Goal: Task Accomplishment & Management: Use online tool/utility

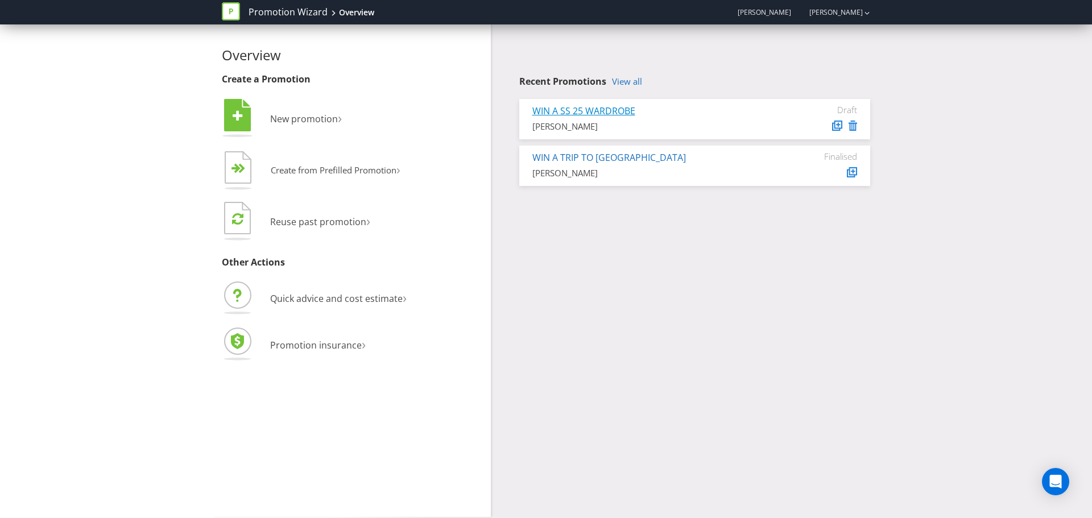
click at [600, 113] on link "WIN A SS 25 WARDROBE" at bounding box center [583, 111] width 103 height 13
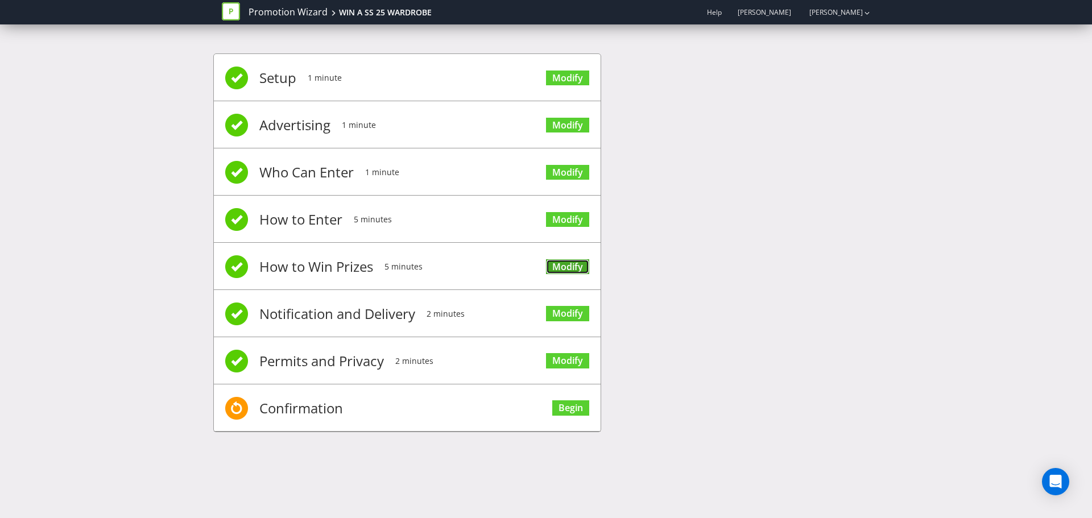
click at [563, 268] on link "Modify" at bounding box center [567, 266] width 43 height 15
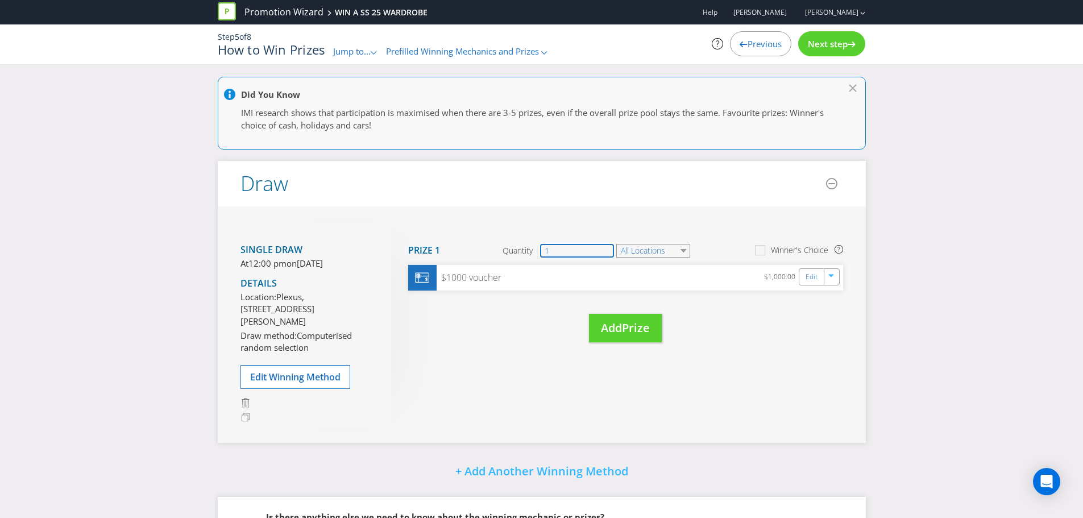
click at [573, 249] on input "1" at bounding box center [577, 251] width 74 height 14
click at [323, 383] on span "Edit Winning Method" at bounding box center [295, 377] width 90 height 13
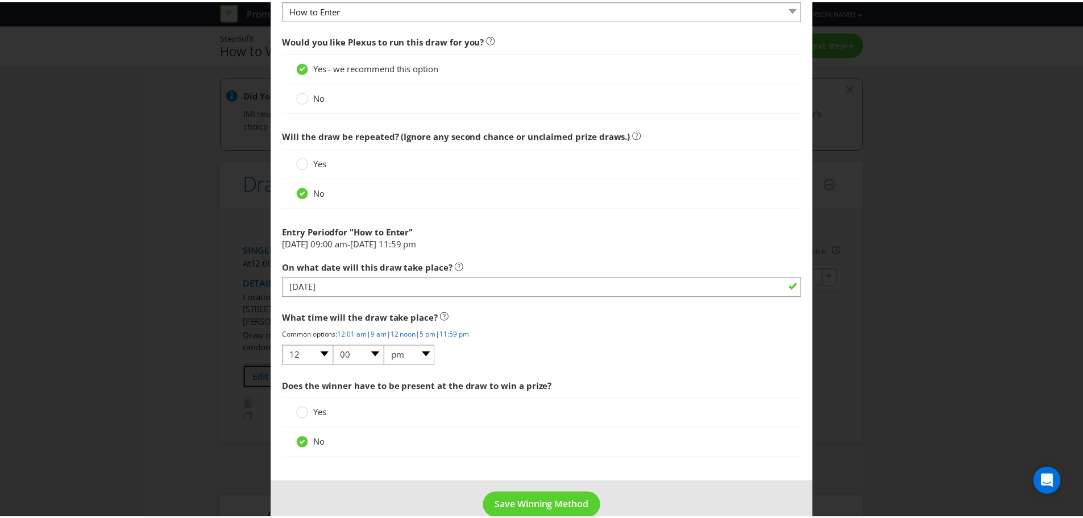
scroll to position [443, 0]
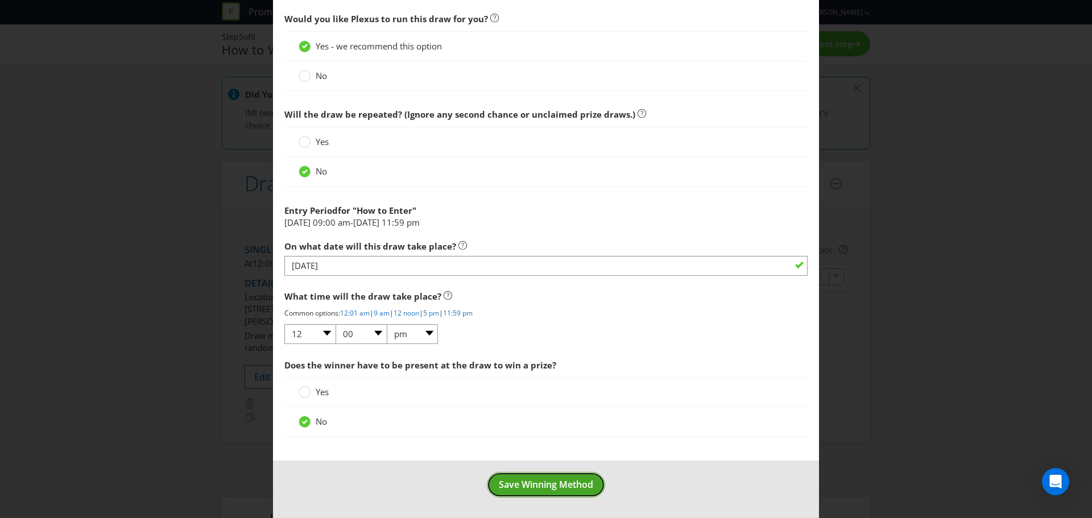
click at [575, 494] on button "Save Winning Method" at bounding box center [546, 485] width 118 height 26
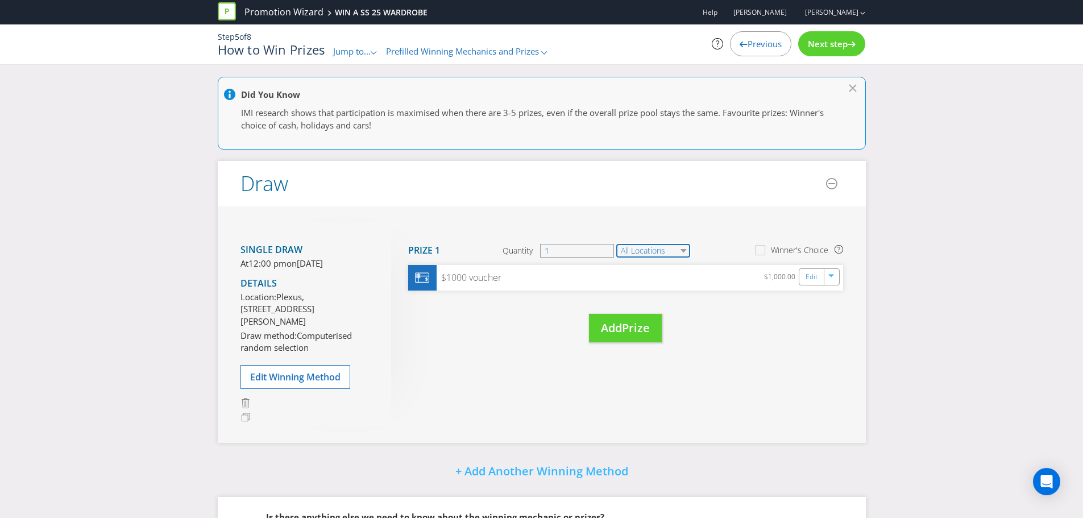
click at [658, 251] on select "All Locations" at bounding box center [653, 251] width 74 height 14
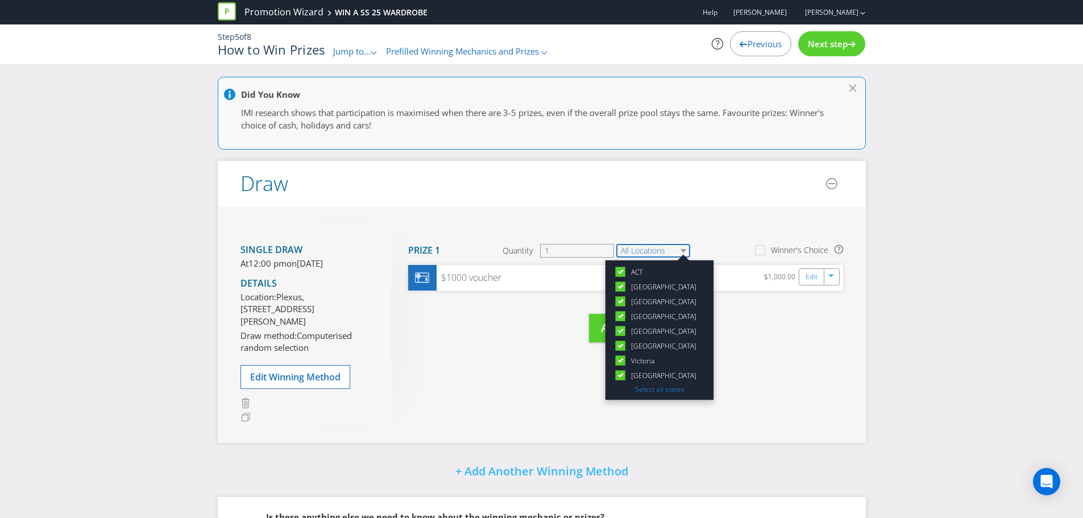
click at [659, 251] on select "All Locations" at bounding box center [653, 251] width 74 height 14
click at [851, 350] on div "Single draw At 12:00 pm [DATE][DATE] Details Location: [GEOGRAPHIC_DATA][STREET…" at bounding box center [542, 324] width 648 height 237
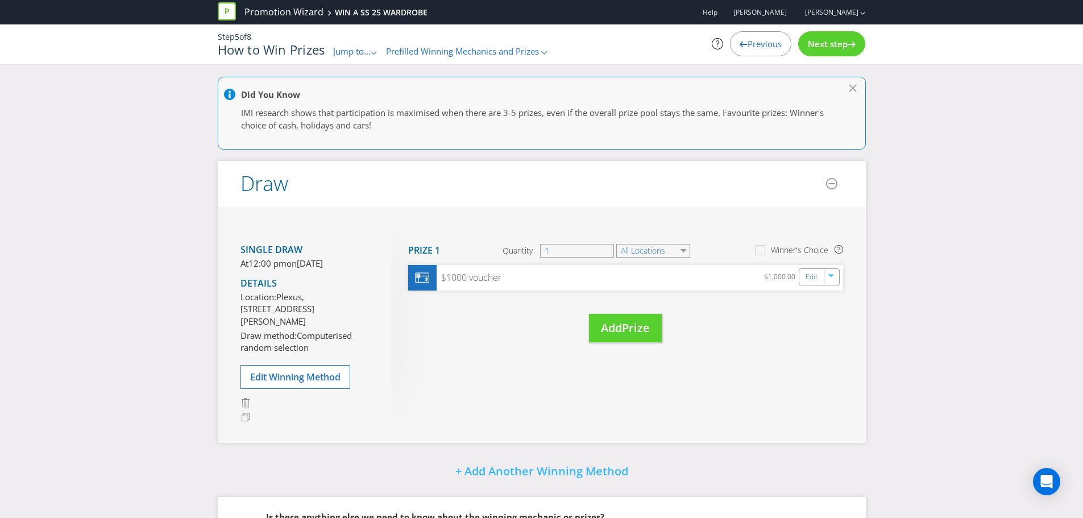
click at [832, 35] on div "Next step" at bounding box center [831, 43] width 67 height 25
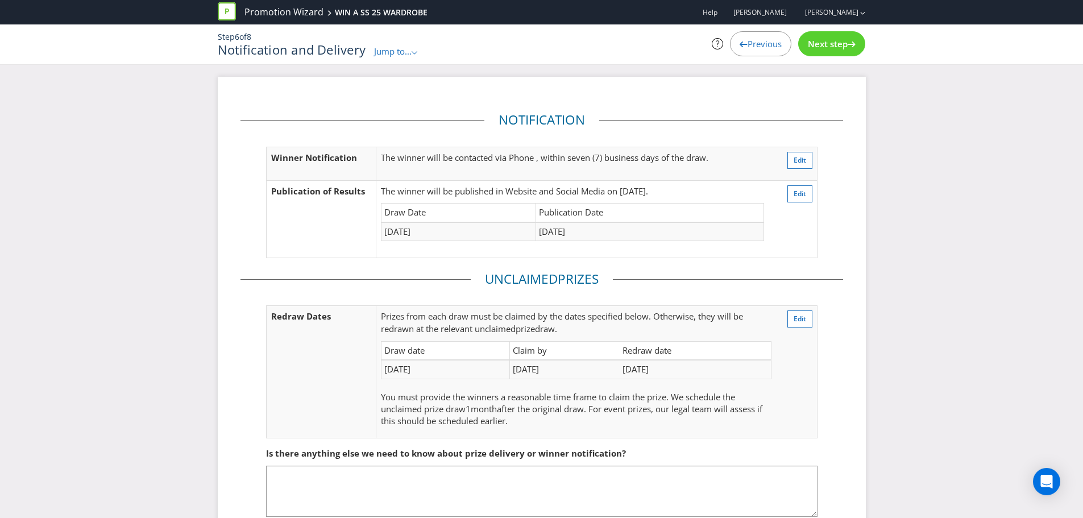
click at [840, 46] on span "Next step" at bounding box center [828, 43] width 40 height 11
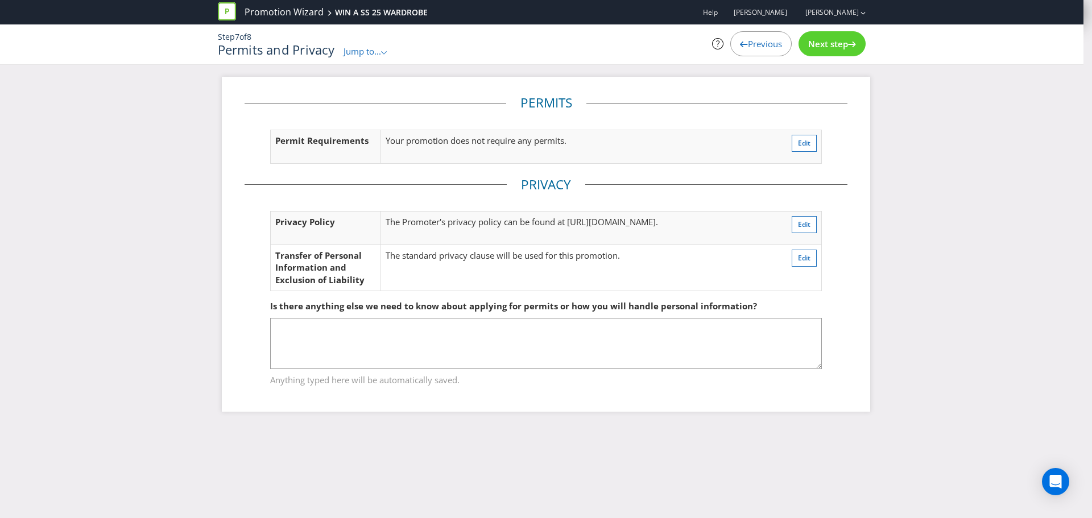
click at [768, 48] on span "Previous" at bounding box center [765, 43] width 34 height 11
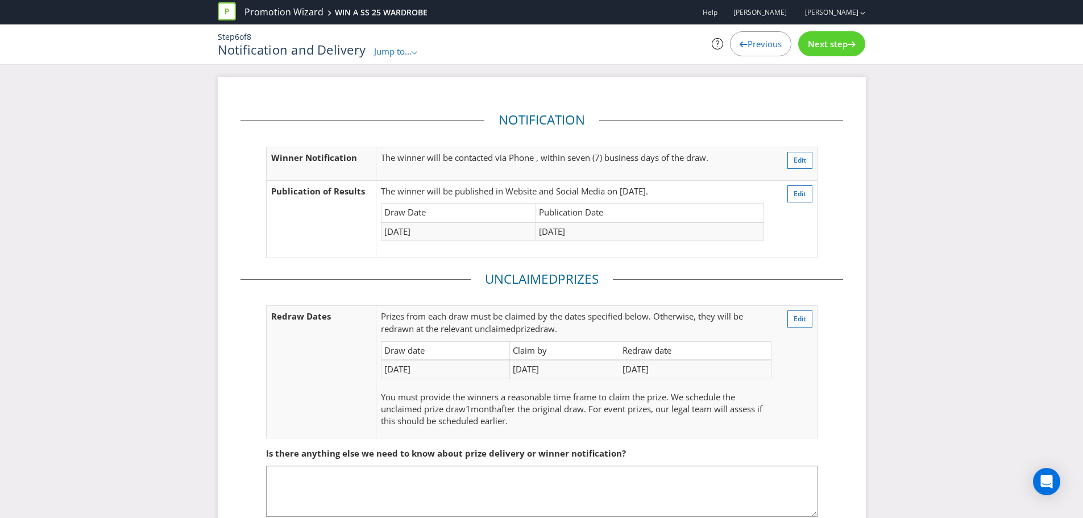
click at [768, 48] on span "Previous" at bounding box center [765, 43] width 34 height 11
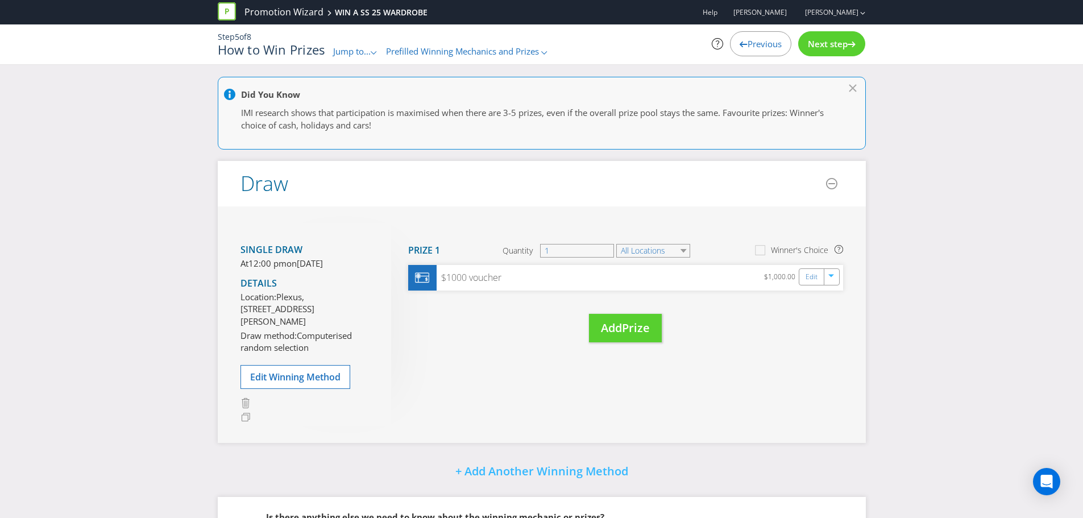
click at [768, 48] on span "Previous" at bounding box center [765, 43] width 34 height 11
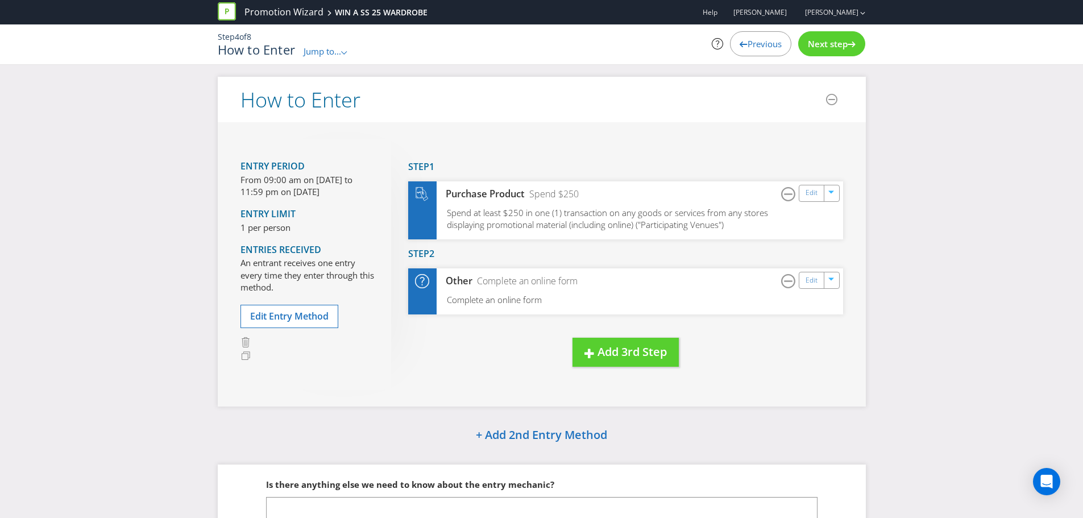
click at [768, 48] on span "Previous" at bounding box center [765, 43] width 34 height 11
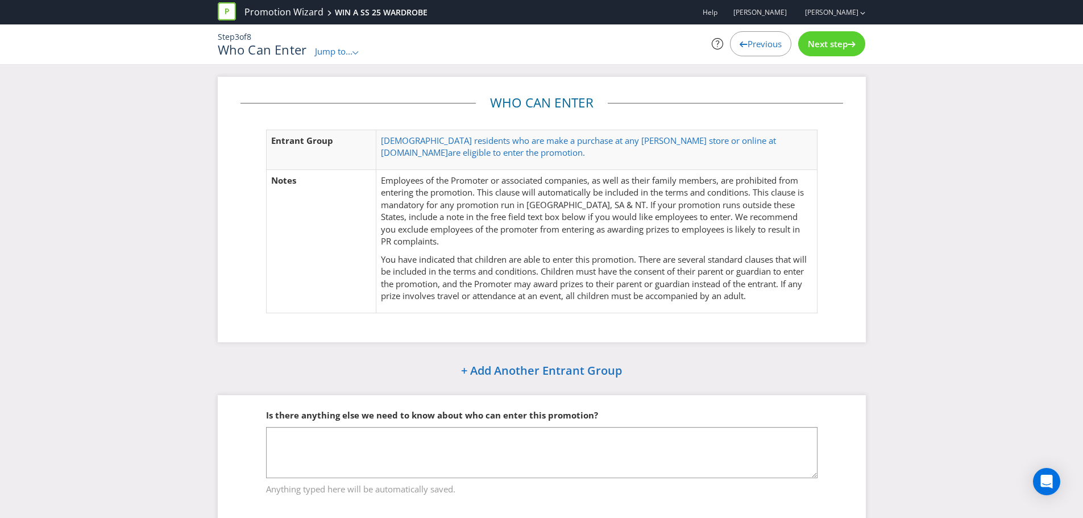
click at [830, 41] on span "Next step" at bounding box center [828, 43] width 40 height 11
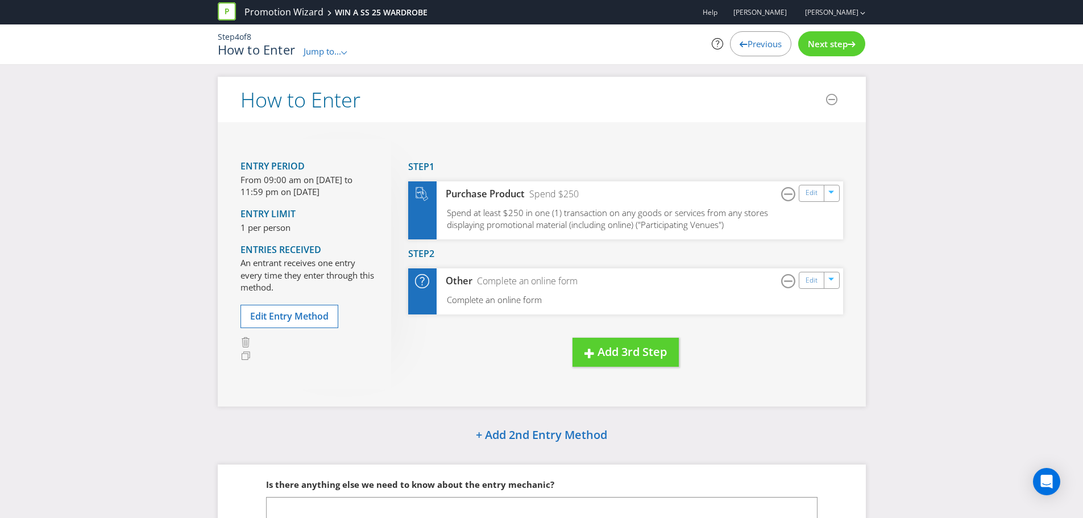
click at [334, 49] on span "Jump to..." at bounding box center [323, 50] width 38 height 11
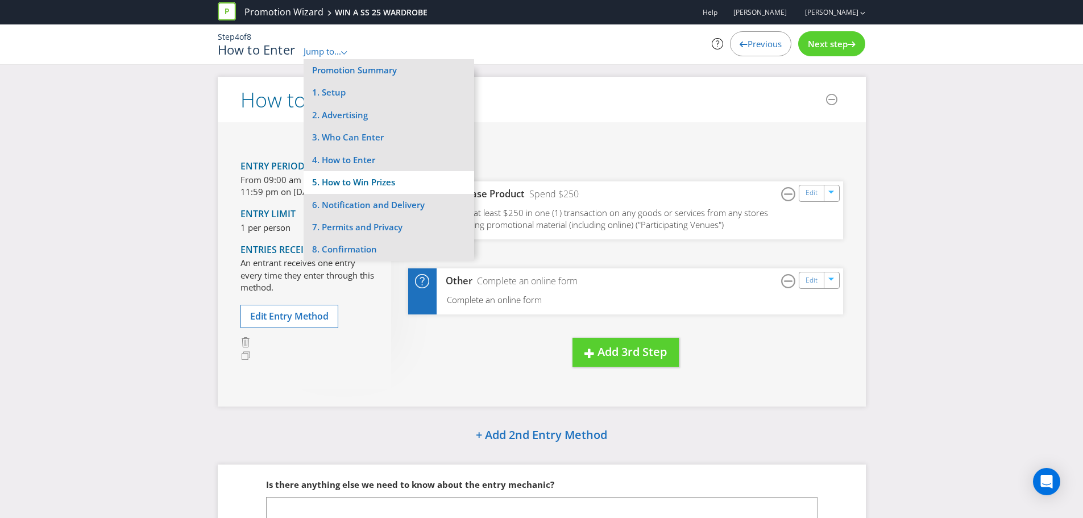
click at [383, 186] on li "5. How to Win Prizes" at bounding box center [389, 182] width 171 height 22
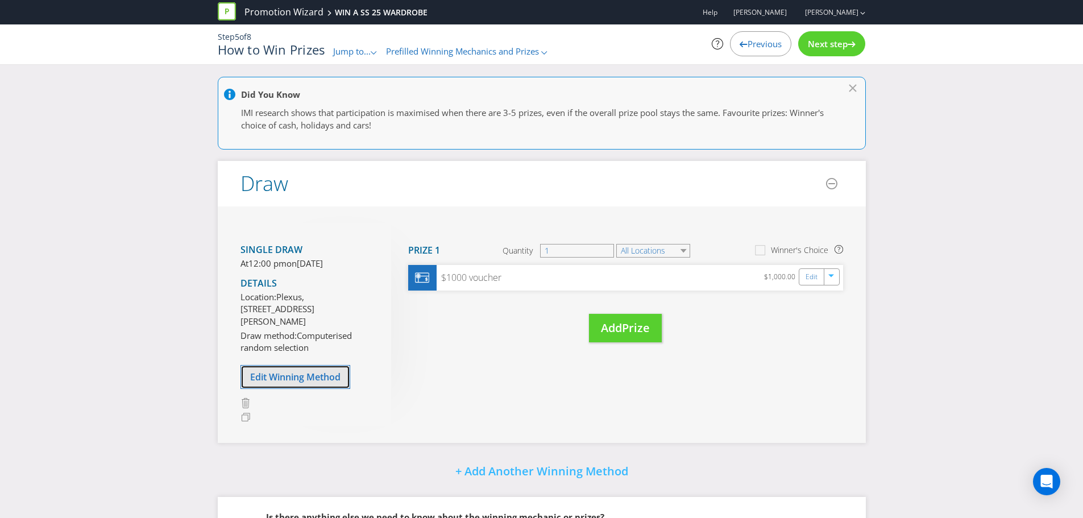
click at [289, 383] on span "Edit Winning Method" at bounding box center [295, 377] width 90 height 13
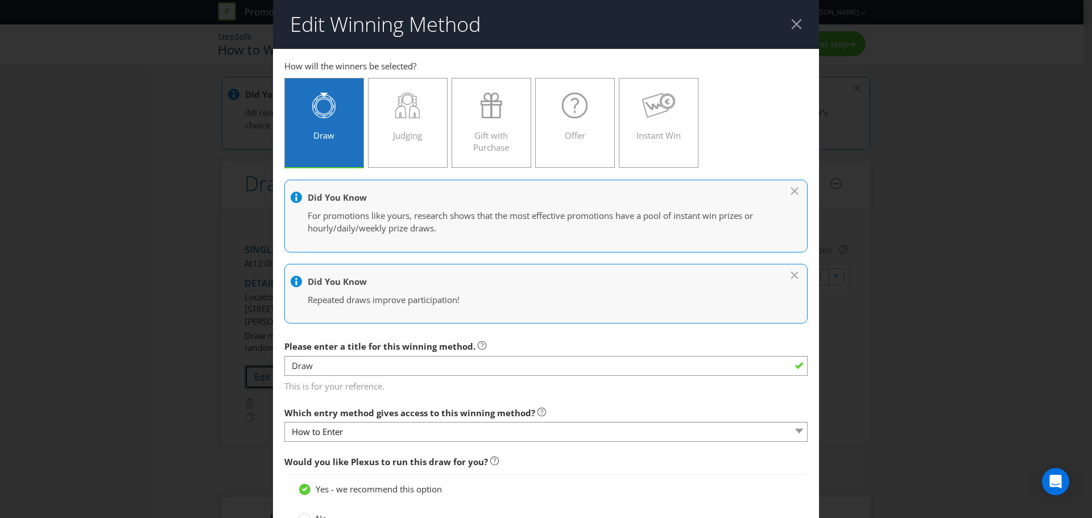
scroll to position [57, 0]
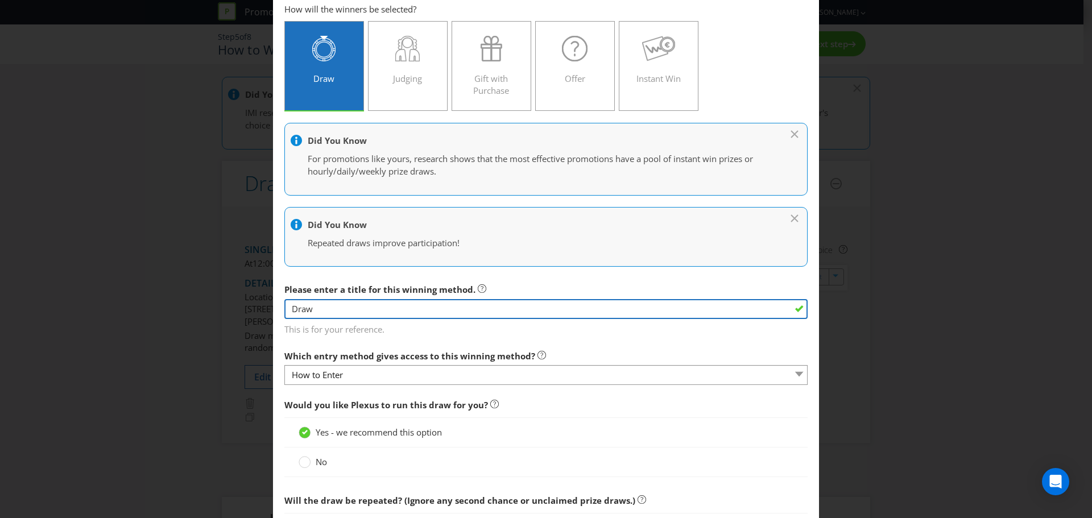
click at [538, 310] on input "Draw" at bounding box center [545, 309] width 523 height 20
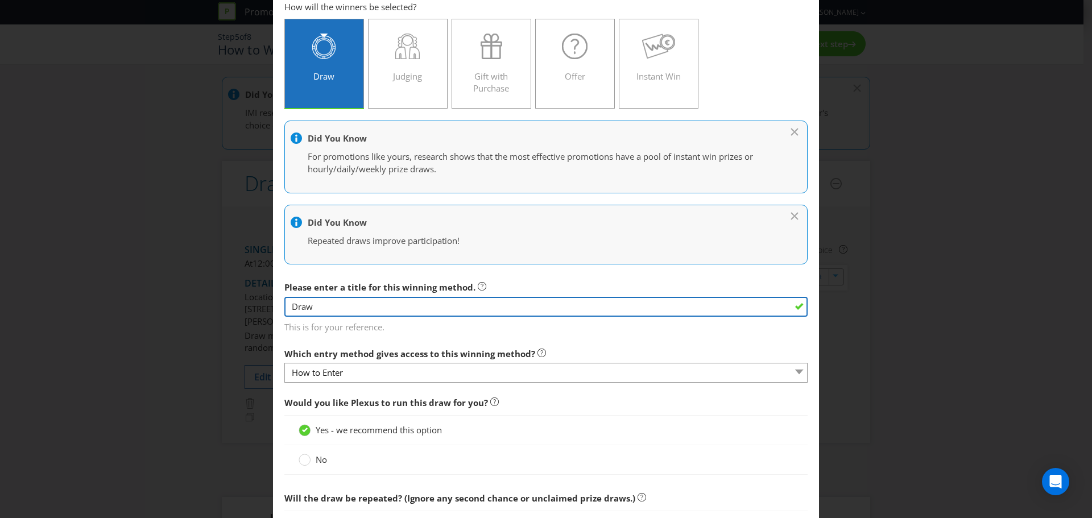
scroll to position [0, 0]
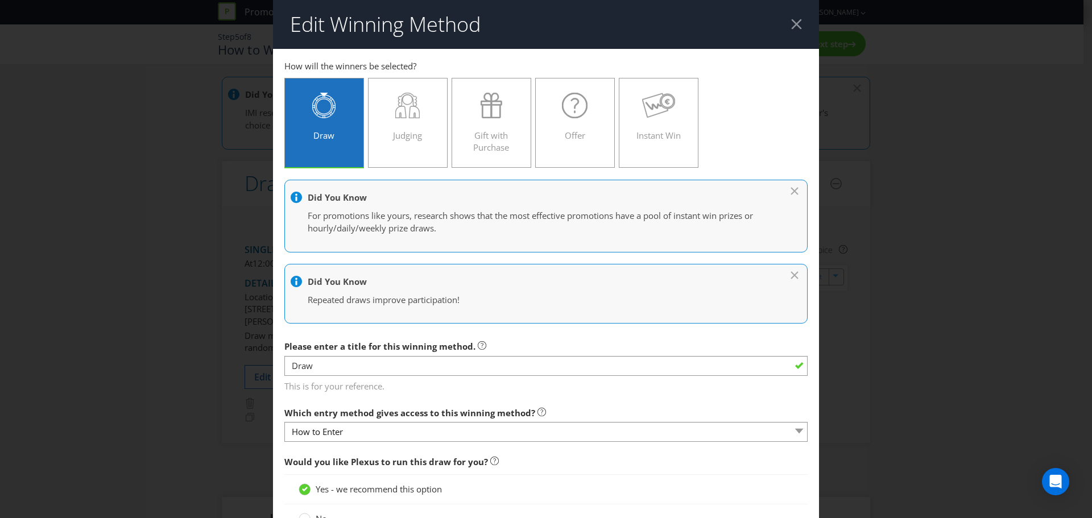
click at [791, 26] on div at bounding box center [796, 24] width 11 height 11
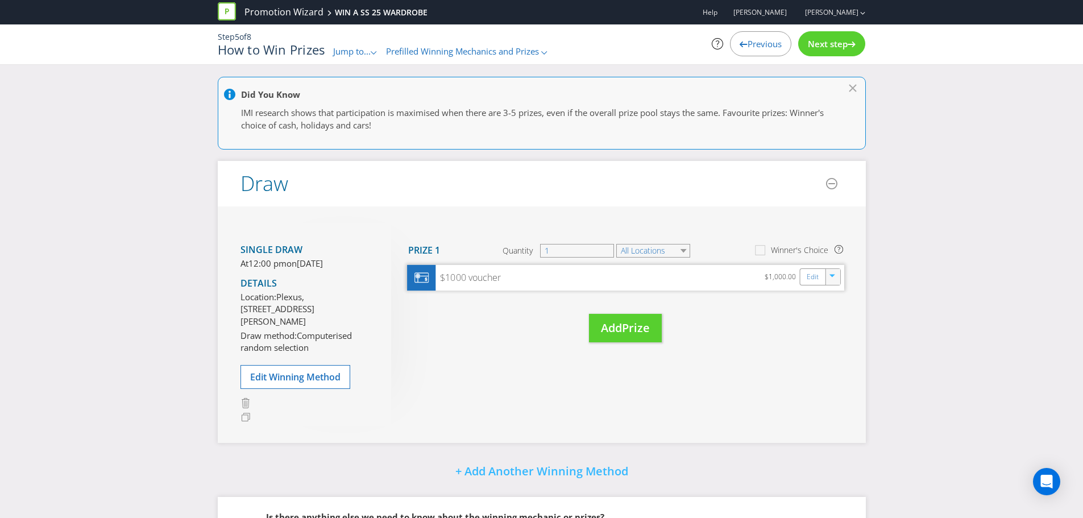
click at [833, 277] on icon "button" at bounding box center [832, 277] width 7 height 7
click at [812, 273] on link "Edit" at bounding box center [812, 276] width 12 height 13
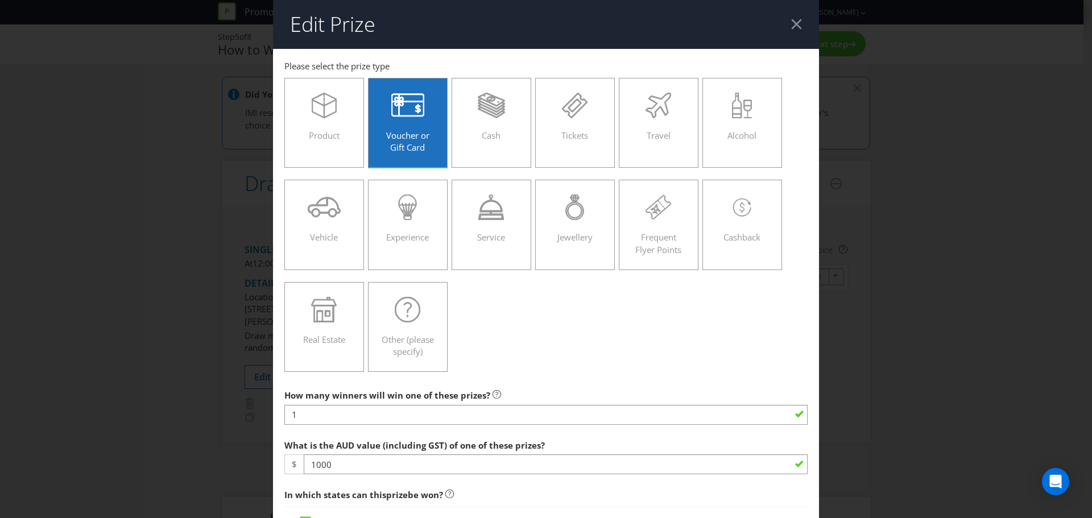
click at [791, 28] on div at bounding box center [796, 24] width 11 height 11
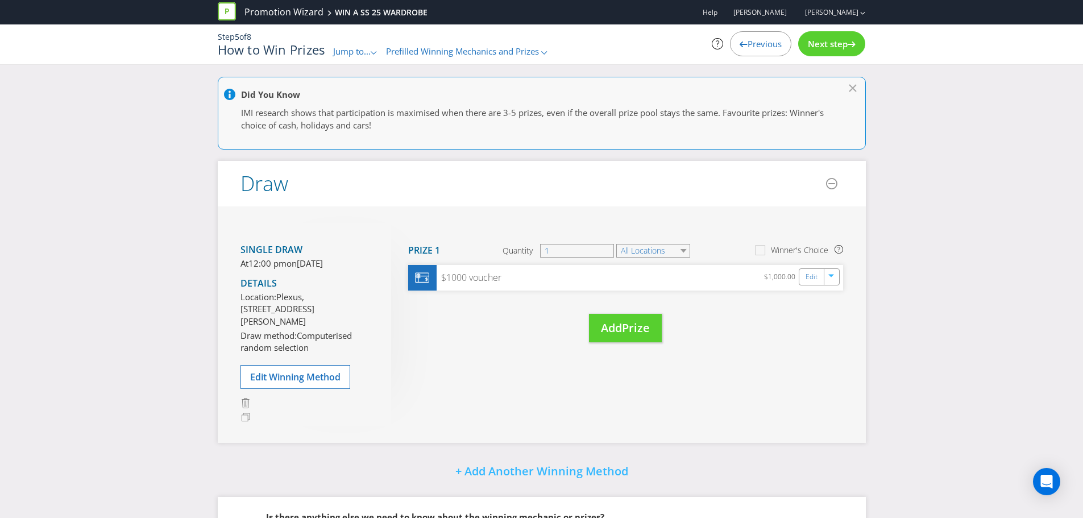
click at [371, 52] on span "Jump to..." at bounding box center [352, 50] width 38 height 11
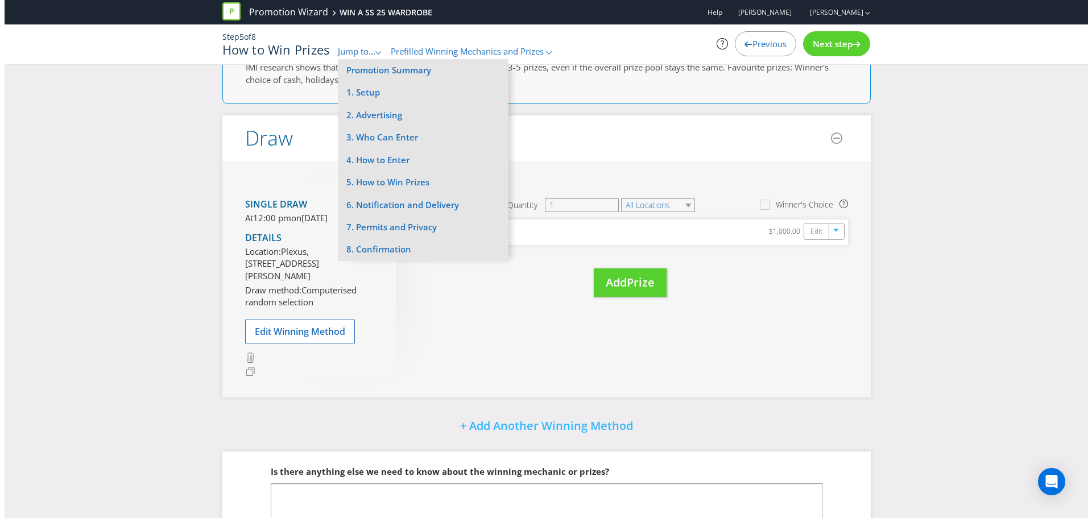
scroll to position [114, 0]
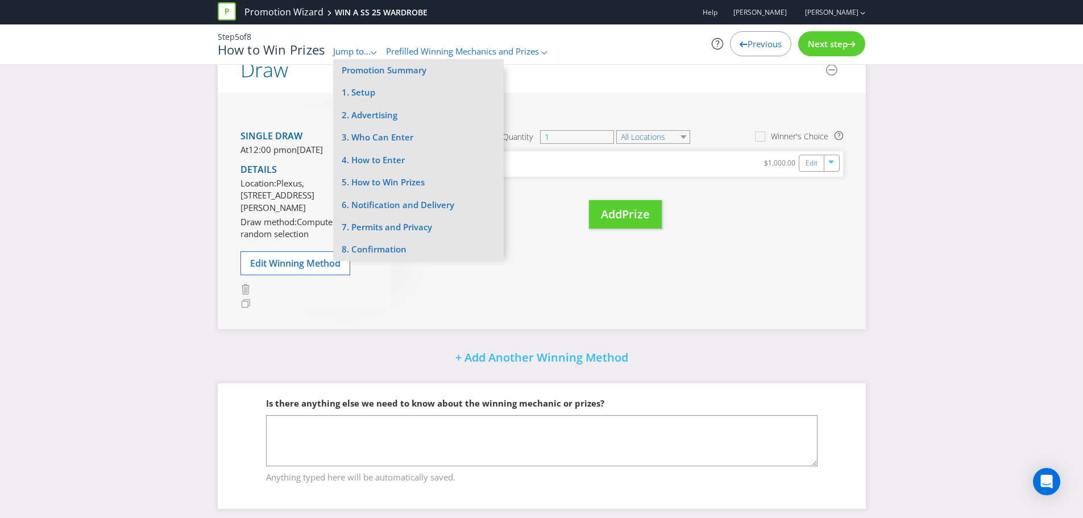
click at [544, 289] on div "Single draw At 12:00 pm [DATE][DATE] Details Location: Plexus, Level 4, [STREET…" at bounding box center [542, 211] width 648 height 237
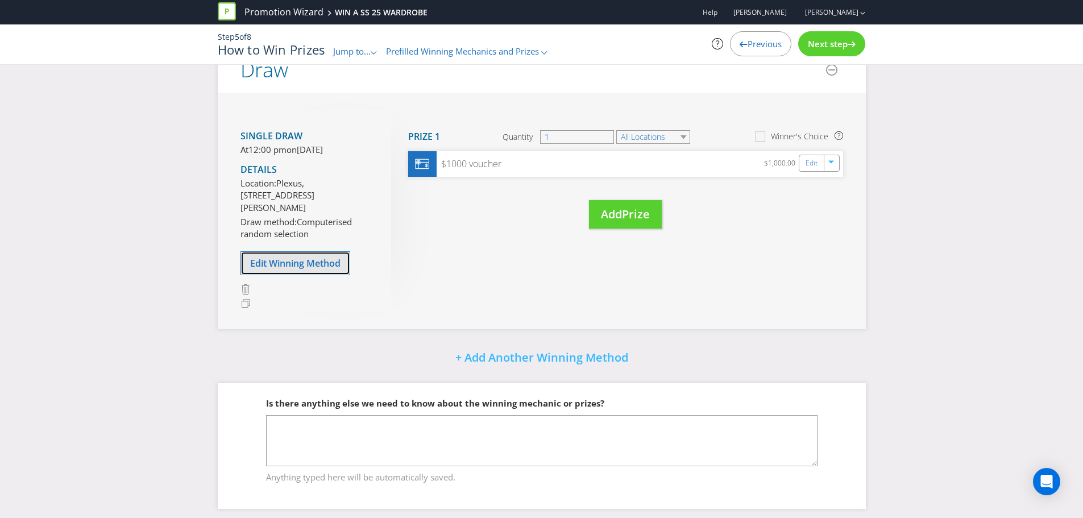
click at [334, 269] on span "Edit Winning Method" at bounding box center [295, 263] width 90 height 13
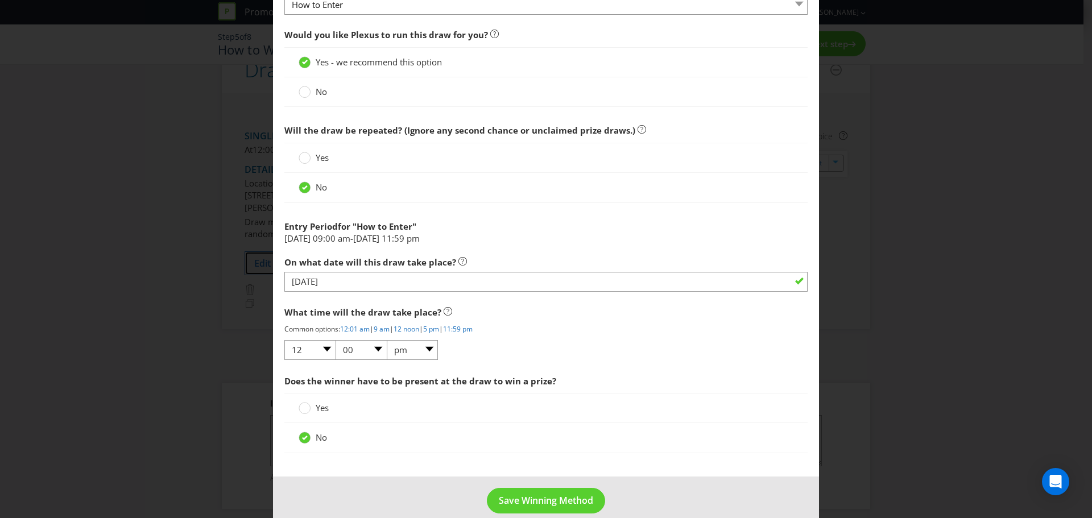
scroll to position [443, 0]
